Goal: Subscribe to service/newsletter

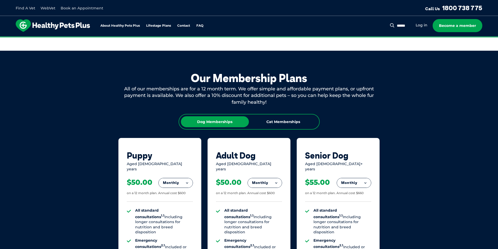
scroll to position [340, 0]
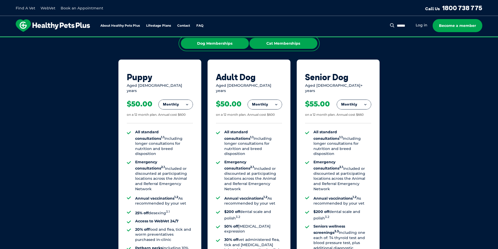
click at [272, 46] on div "Cat Memberships" at bounding box center [283, 43] width 68 height 11
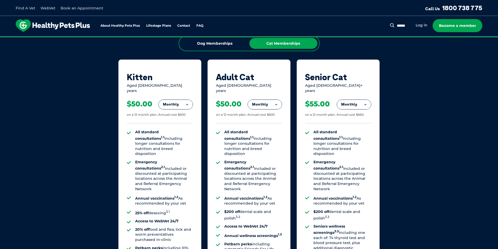
click at [177, 103] on button "Monthly" at bounding box center [176, 104] width 34 height 9
click at [181, 112] on li "Fortnightly" at bounding box center [176, 115] width 34 height 13
click at [181, 100] on button "Fortnightly" at bounding box center [174, 104] width 37 height 9
click at [178, 122] on li "Monthly" at bounding box center [174, 128] width 37 height 12
click at [180, 100] on button "Monthly" at bounding box center [176, 104] width 34 height 9
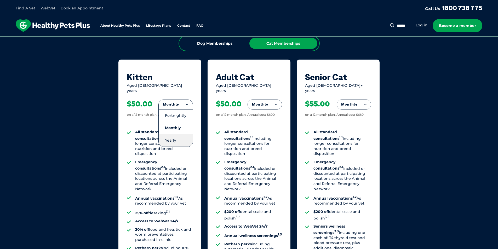
click at [177, 134] on li "Yearly" at bounding box center [176, 140] width 34 height 12
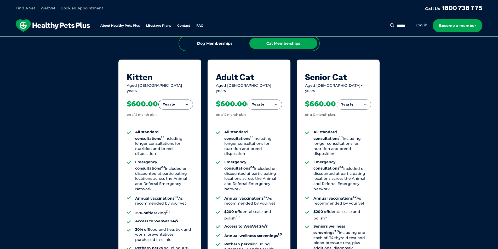
click at [176, 101] on button "Yearly" at bounding box center [176, 104] width 34 height 9
click at [178, 124] on li "Monthly" at bounding box center [176, 128] width 34 height 12
click at [180, 100] on button "Monthly" at bounding box center [176, 104] width 34 height 9
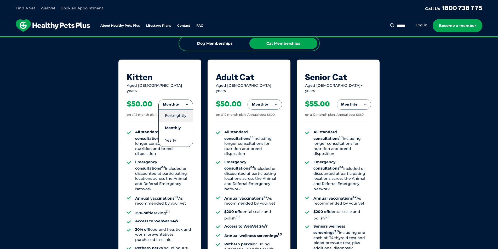
click at [176, 112] on li "Fortnightly" at bounding box center [176, 115] width 34 height 13
click at [164, 103] on button "Fortnightly" at bounding box center [174, 104] width 37 height 9
click at [174, 100] on button "Fortnightly" at bounding box center [174, 104] width 37 height 9
click at [183, 102] on button "Fortnightly" at bounding box center [174, 104] width 37 height 9
click at [147, 87] on div "Aged [DEMOGRAPHIC_DATA] years" at bounding box center [160, 88] width 66 height 10
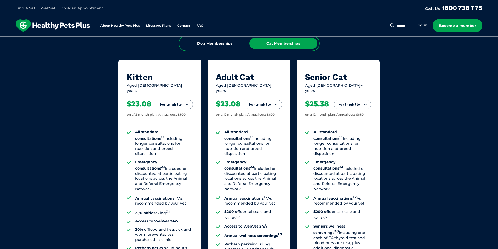
click at [186, 103] on button "Fortnightly" at bounding box center [174, 104] width 37 height 9
click at [183, 102] on button "Fortnightly" at bounding box center [174, 104] width 37 height 9
click at [188, 101] on button "Fortnightly" at bounding box center [174, 104] width 37 height 9
click at [181, 100] on button "Fortnightly" at bounding box center [174, 104] width 37 height 9
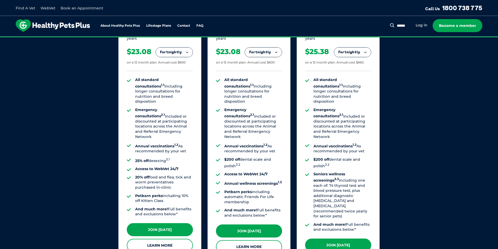
scroll to position [418, 0]
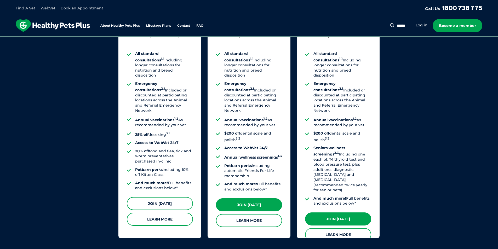
click at [142, 202] on link "Join [DATE]" at bounding box center [160, 203] width 66 height 13
